Goal: Transaction & Acquisition: Purchase product/service

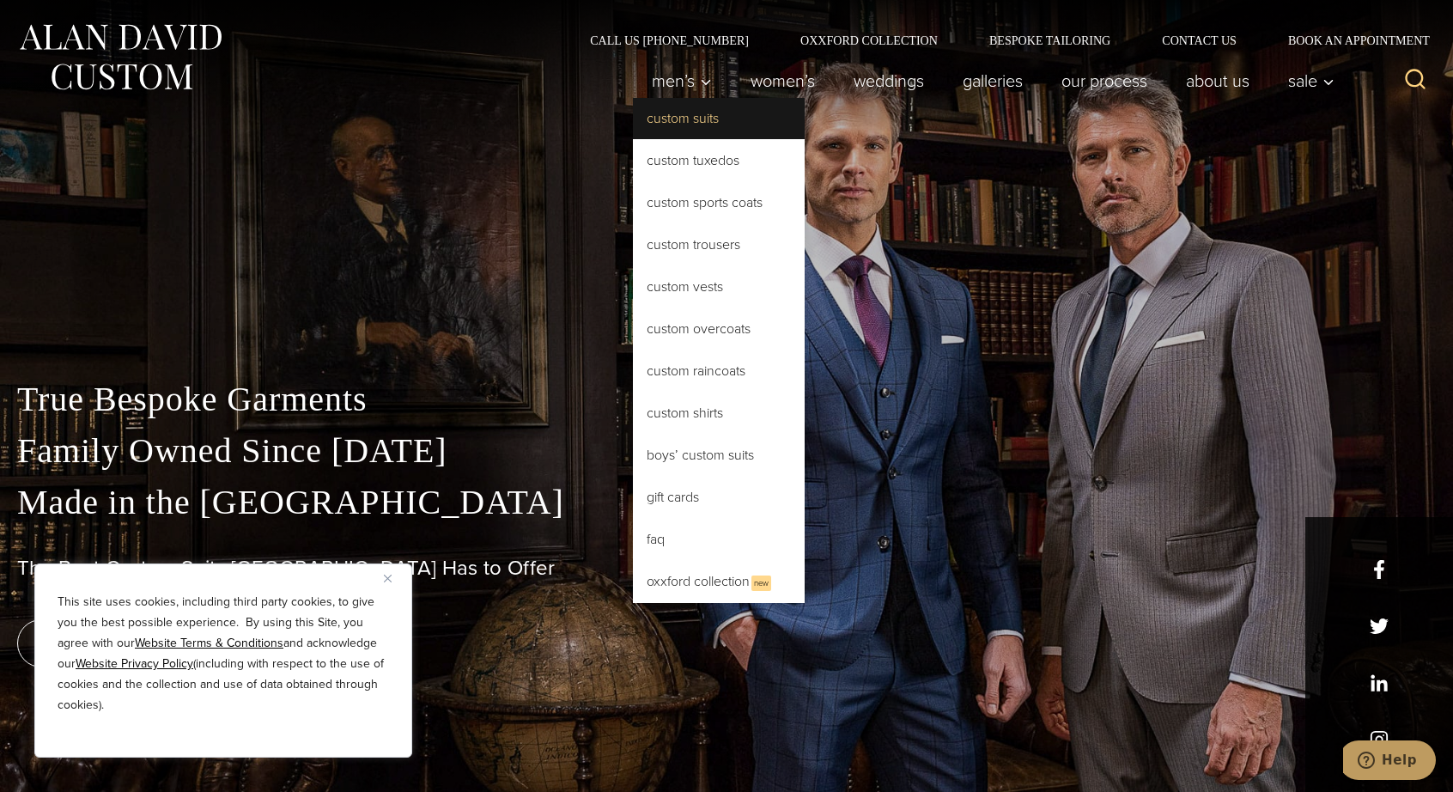
click at [675, 111] on link "Custom Suits" at bounding box center [719, 118] width 172 height 41
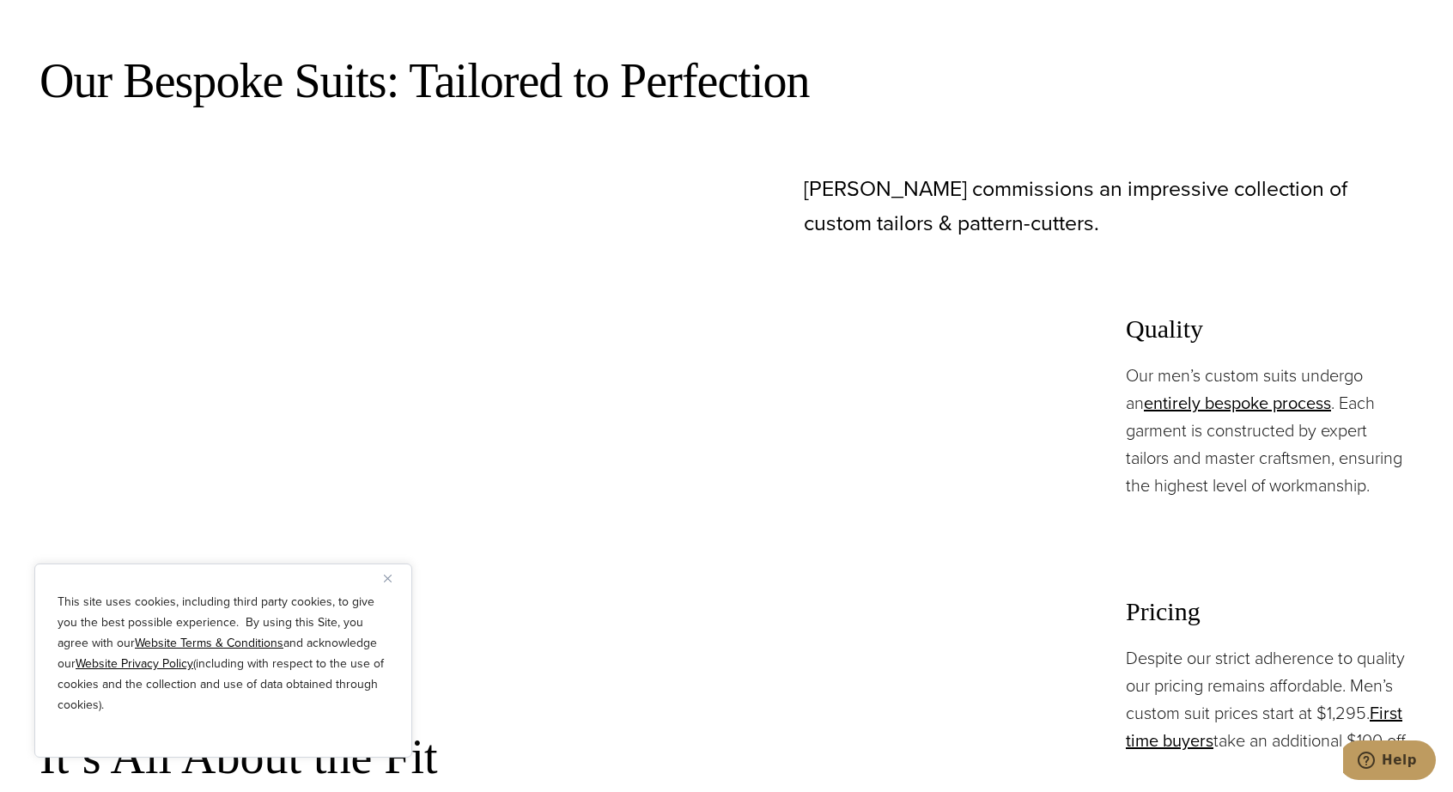
scroll to position [1066, 0]
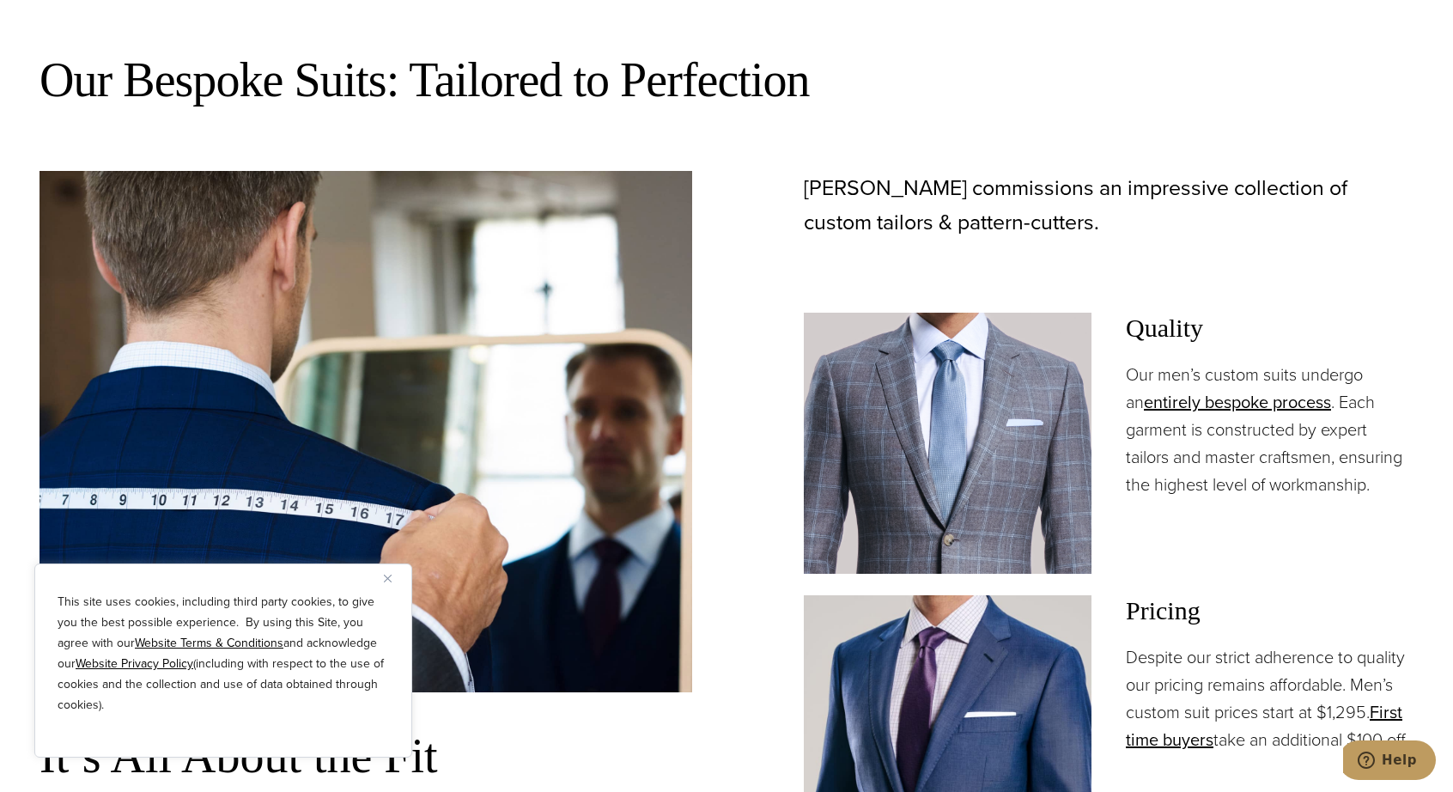
click at [385, 576] on img "Close" at bounding box center [388, 578] width 8 height 8
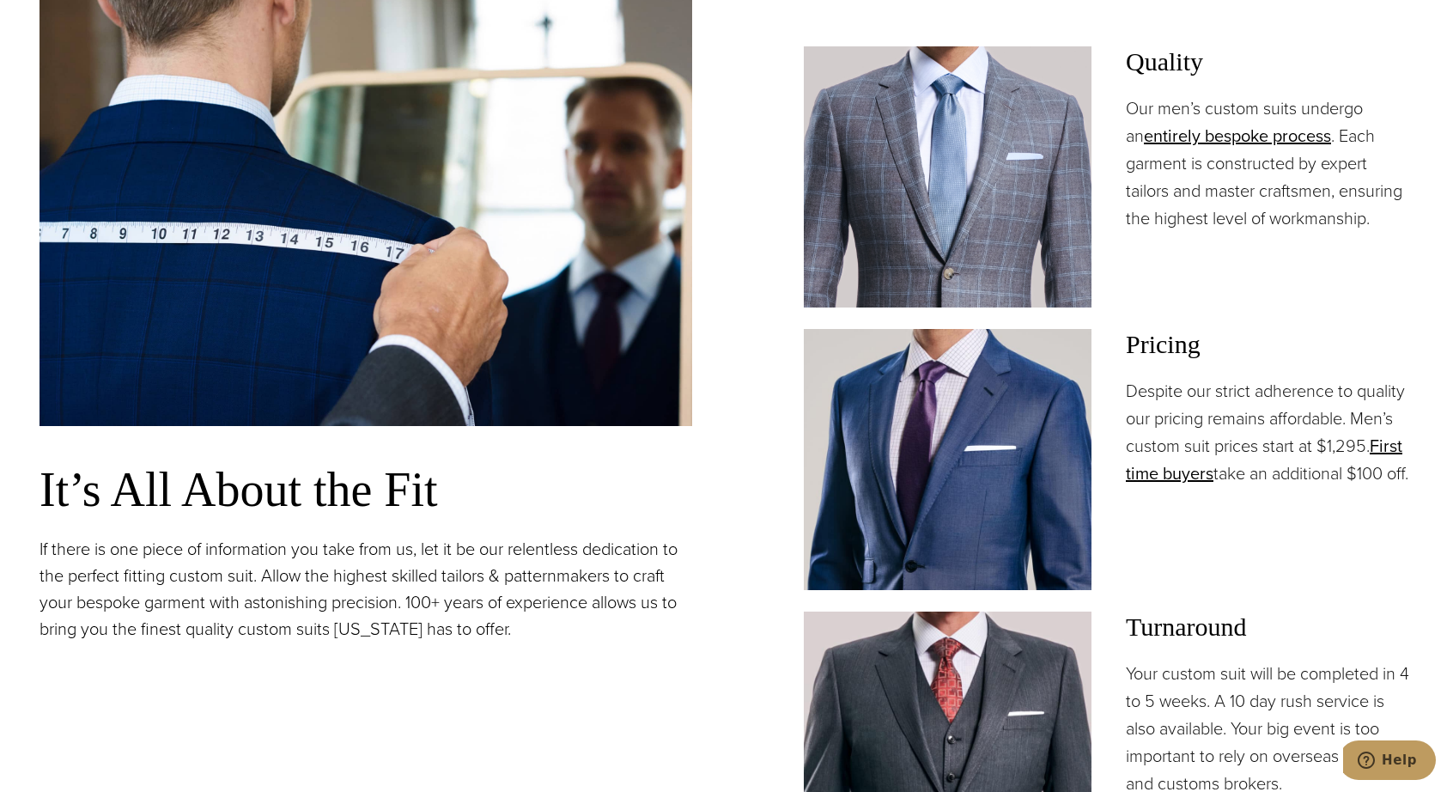
scroll to position [1337, 0]
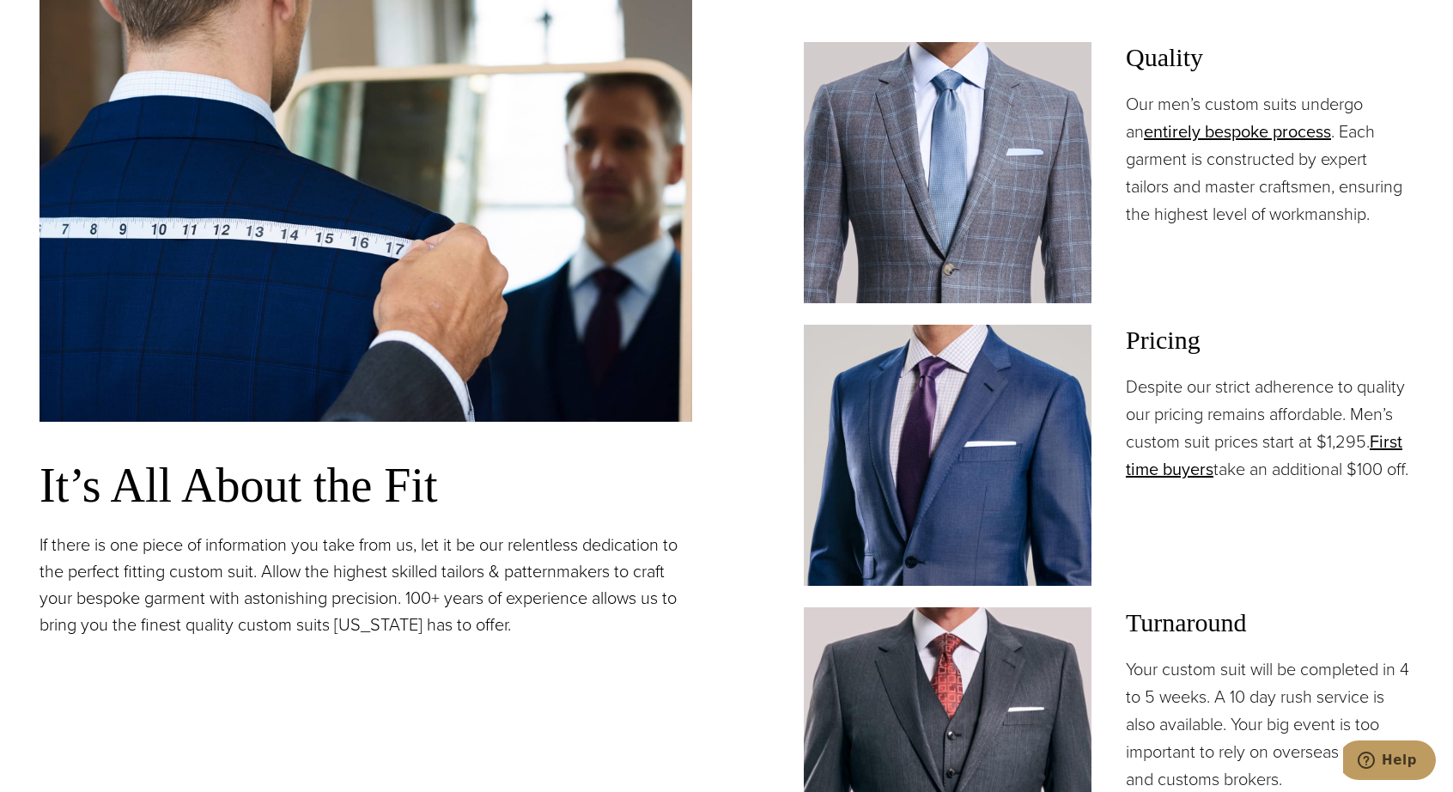
click at [1188, 483] on p "Despite our strict adherence to quality our pricing remains affordable. Men’s c…" at bounding box center [1270, 428] width 288 height 110
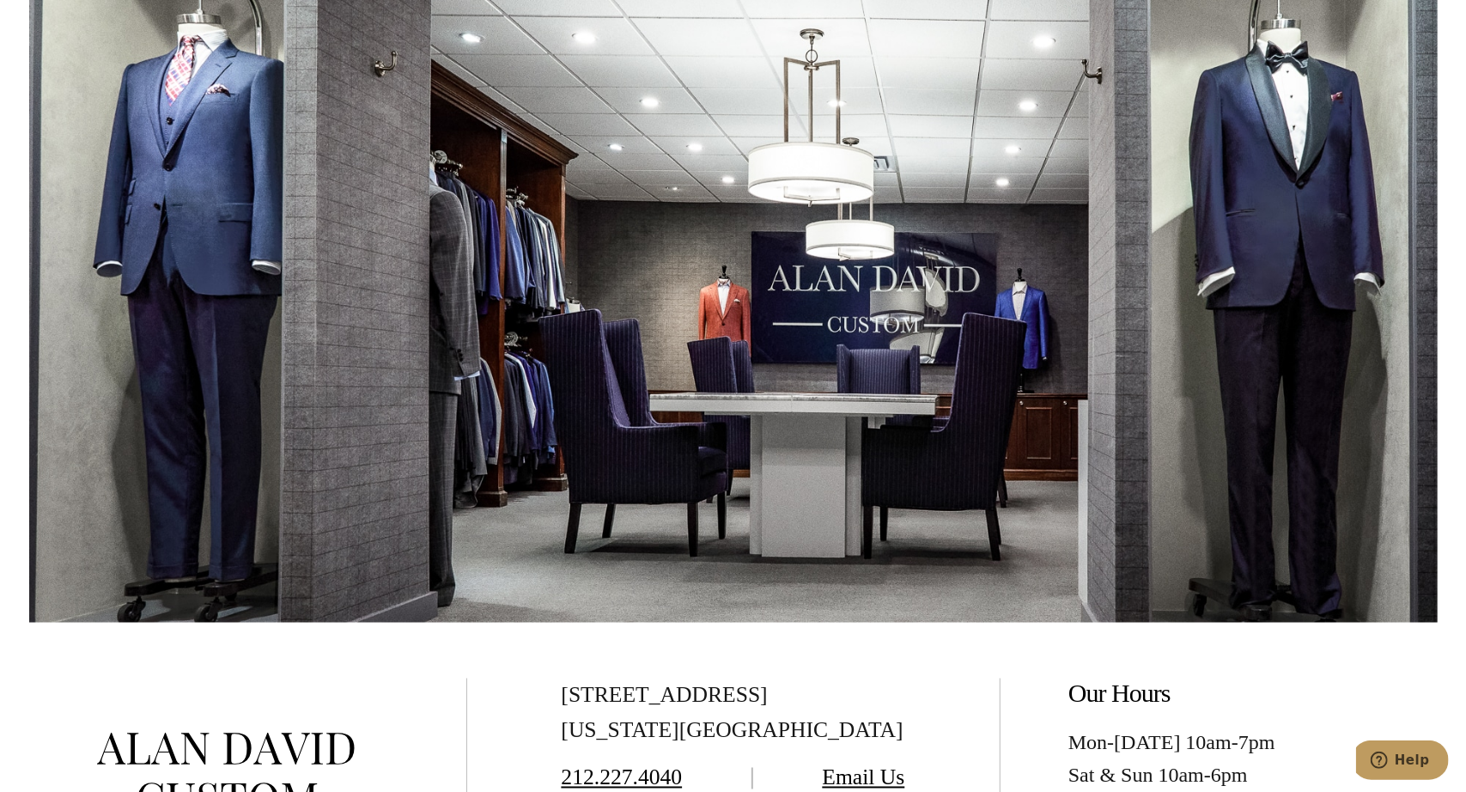
scroll to position [0, 0]
